Goal: Task Accomplishment & Management: Use online tool/utility

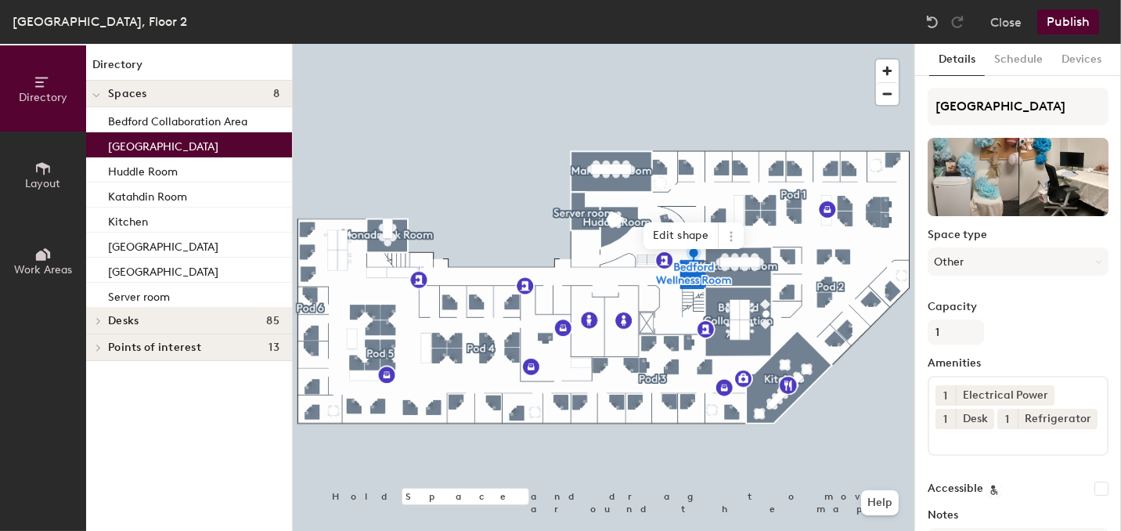
click at [1014, 59] on button "Schedule" at bounding box center [1018, 60] width 67 height 32
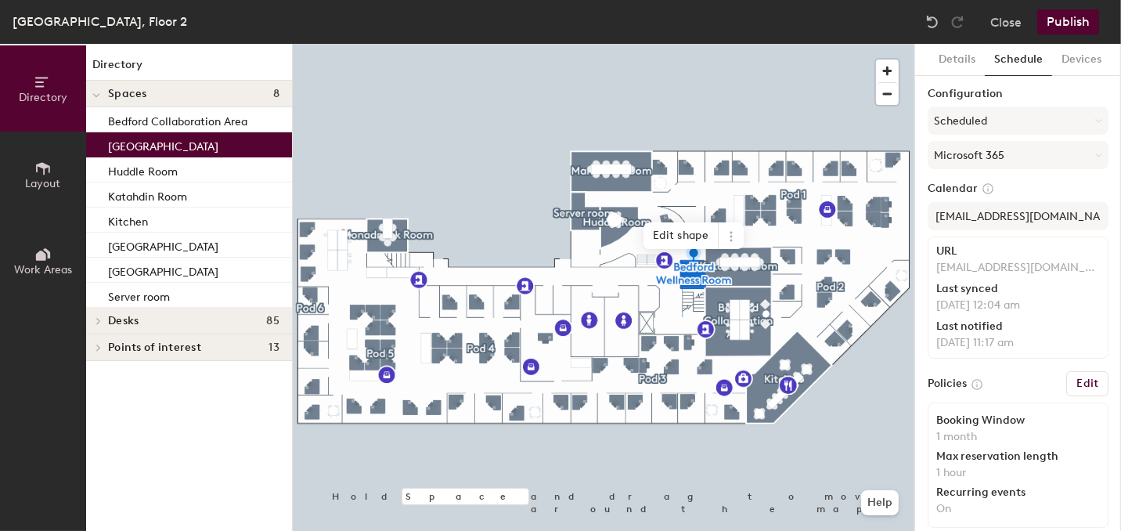
click at [951, 67] on button "Details" at bounding box center [957, 60] width 56 height 32
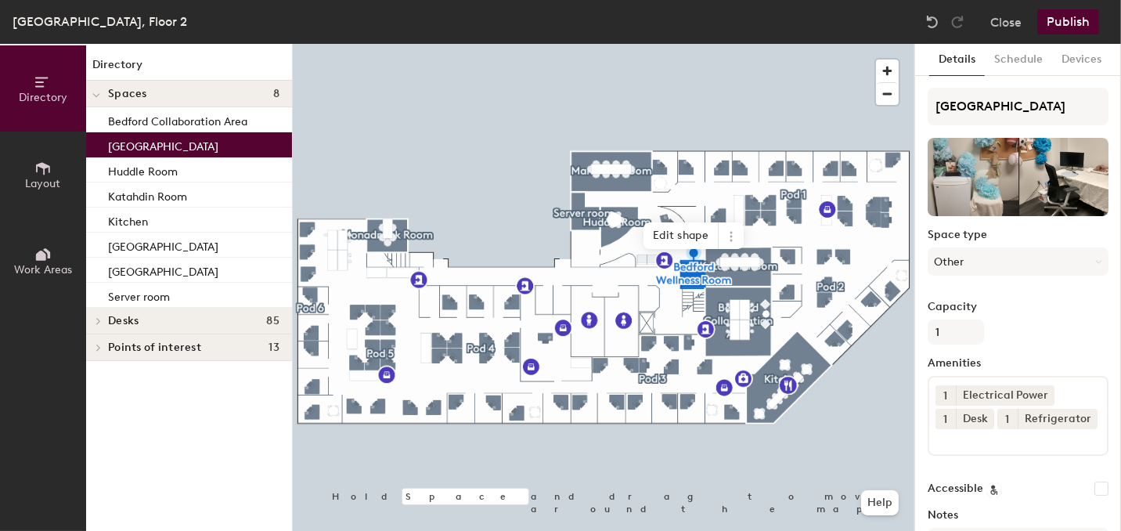
click at [442, 44] on div at bounding box center [603, 44] width 621 height 0
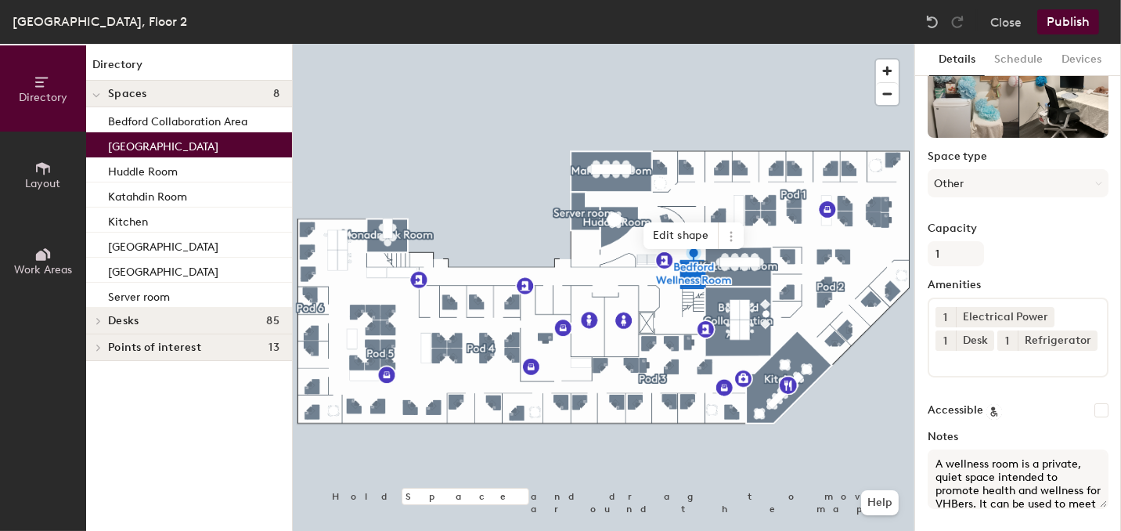
drag, startPoint x: 1009, startPoint y: 58, endPoint x: 993, endPoint y: 52, distance: 16.9
click at [1008, 57] on button "Schedule" at bounding box center [1018, 60] width 67 height 32
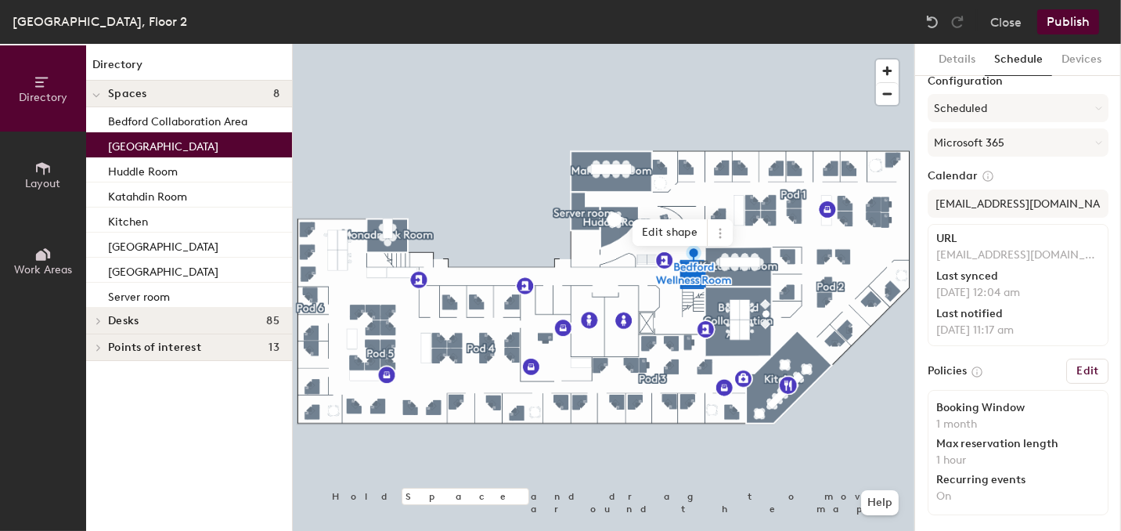
scroll to position [15, 0]
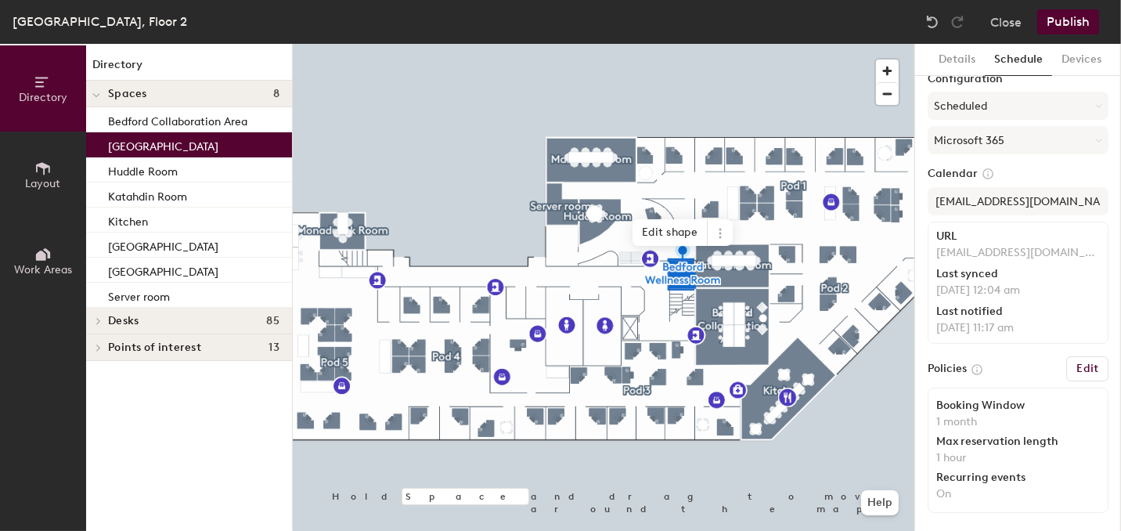
click at [1077, 51] on button "Devices" at bounding box center [1081, 60] width 59 height 32
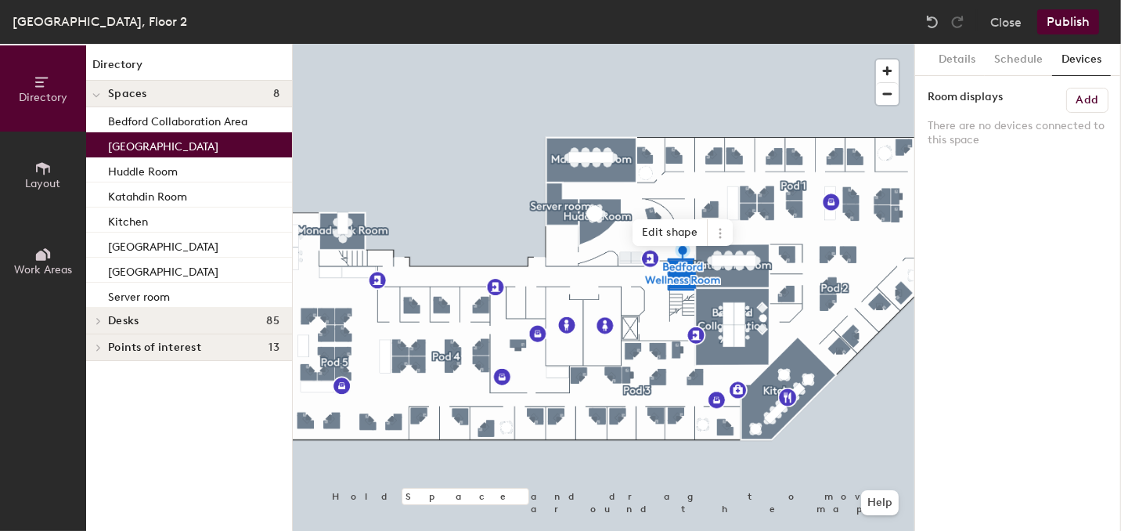
click at [1029, 52] on button "Schedule" at bounding box center [1018, 60] width 67 height 32
